Goal: Find specific page/section: Find specific page/section

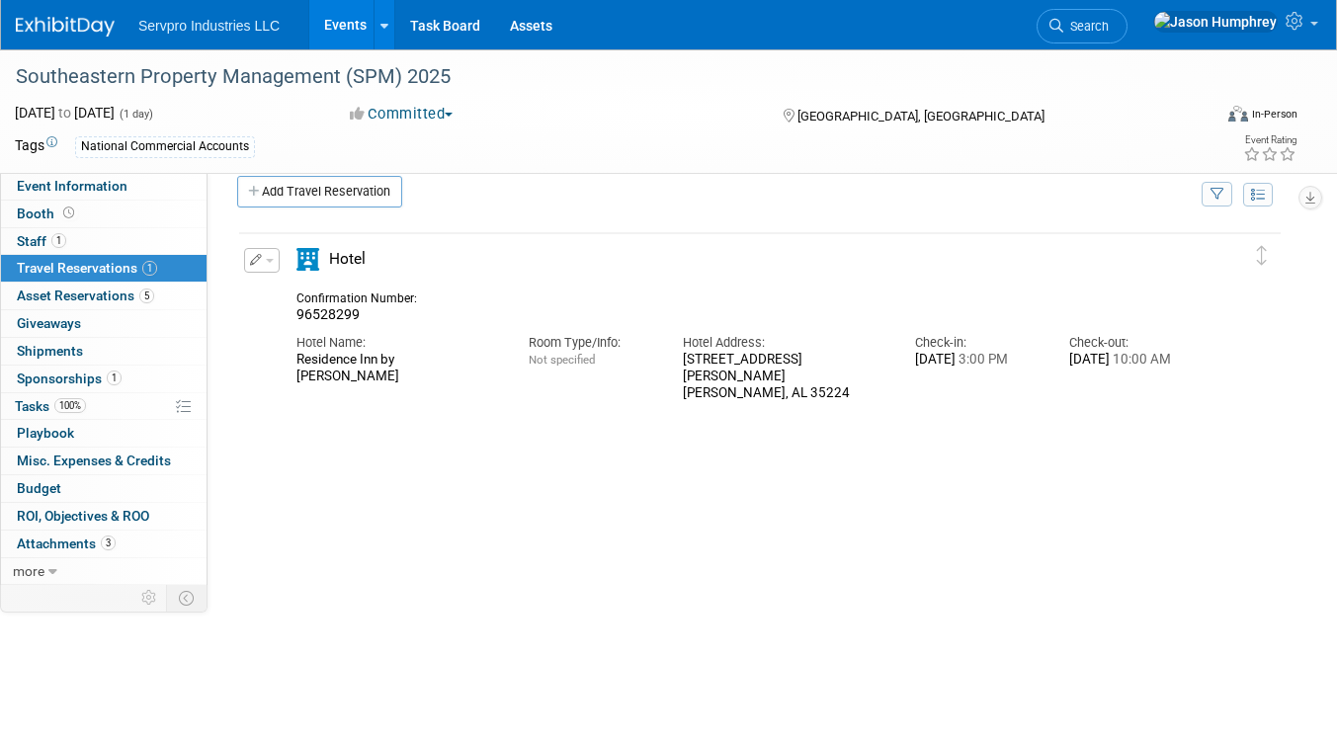
scroll to position [24, 0]
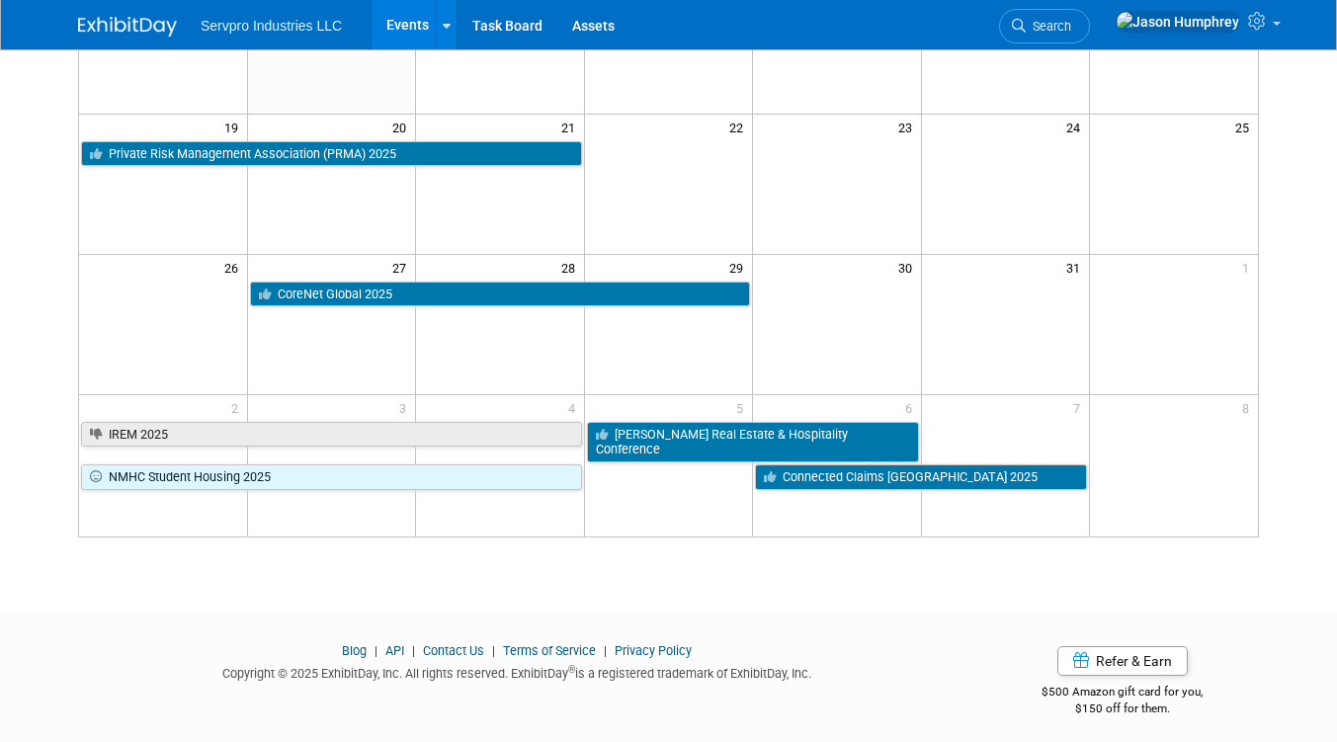
scroll to position [504, 0]
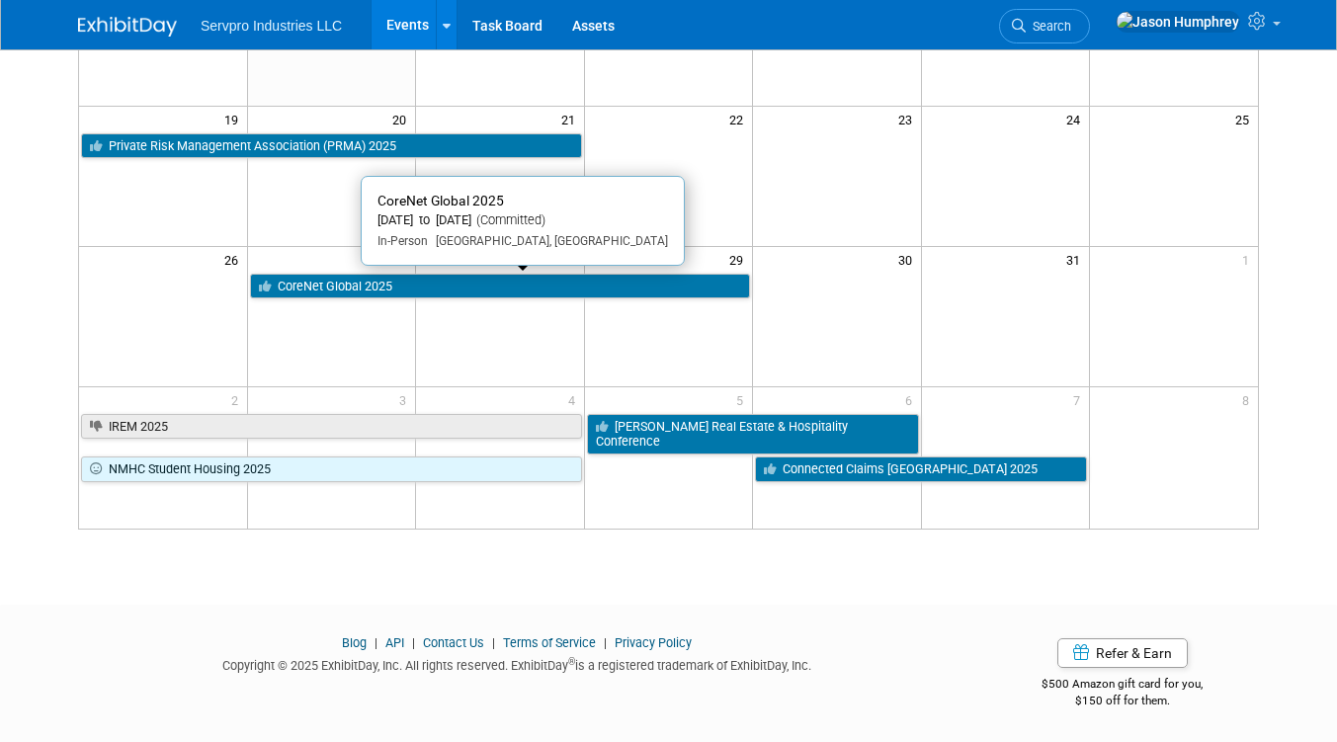
click at [395, 287] on link "CoreNet Global 2025" at bounding box center [500, 287] width 500 height 26
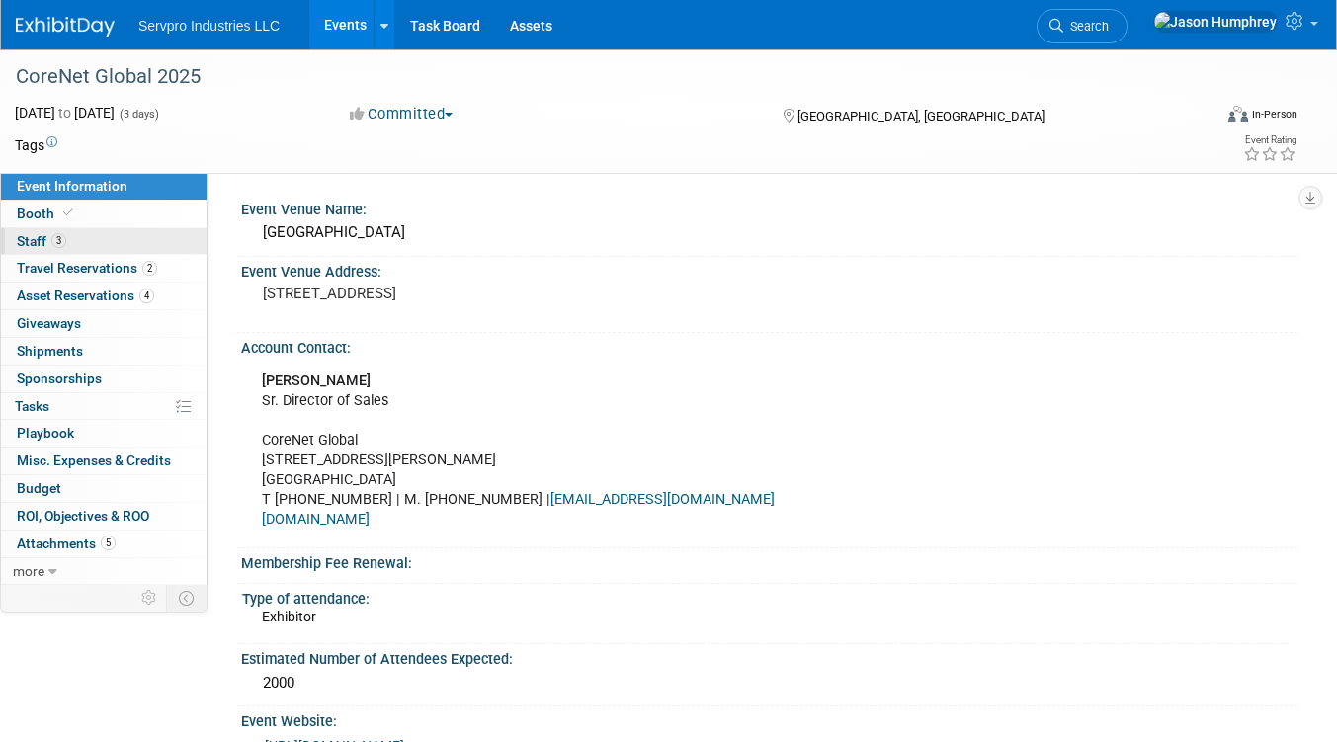
drag, startPoint x: 33, startPoint y: 240, endPoint x: 49, endPoint y: 246, distance: 17.8
click at [33, 240] on span "Staff 3" at bounding box center [41, 241] width 49 height 16
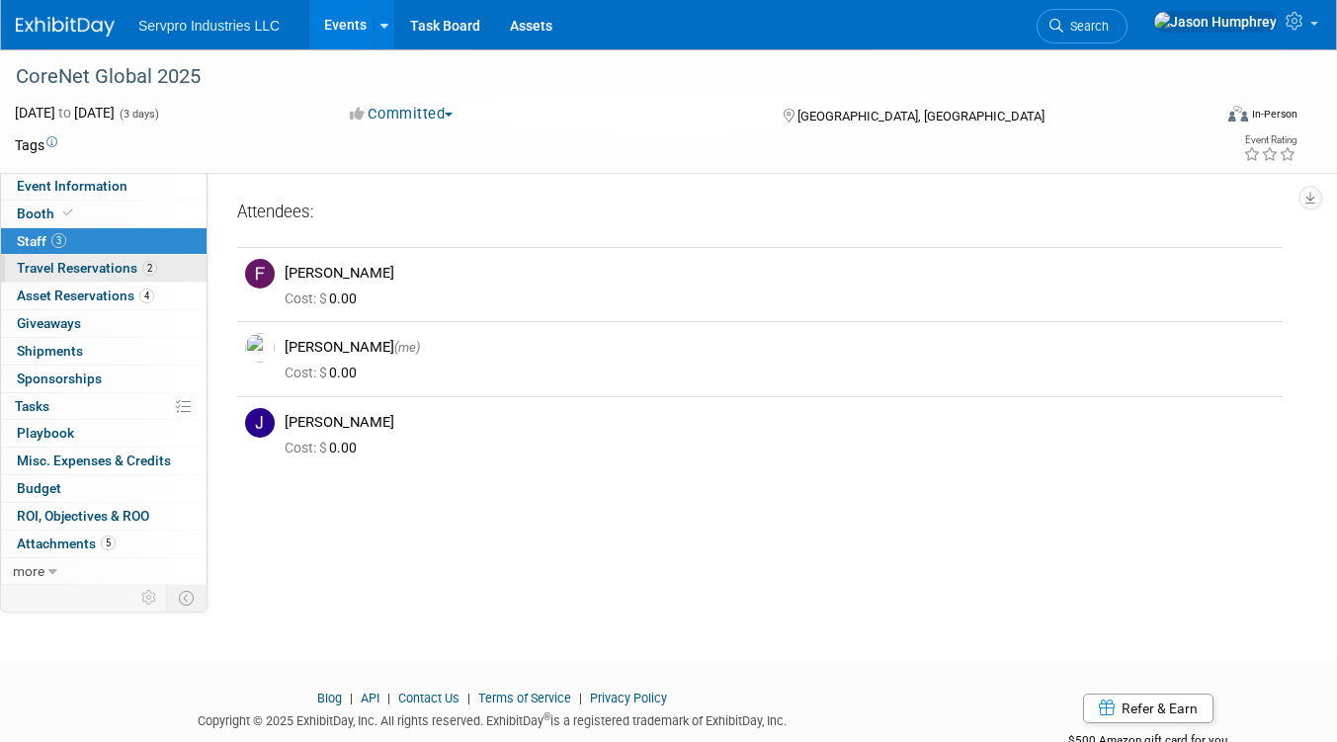
click at [95, 268] on span "Travel Reservations 2" at bounding box center [87, 268] width 140 height 16
